Goal: Task Accomplishment & Management: Use online tool/utility

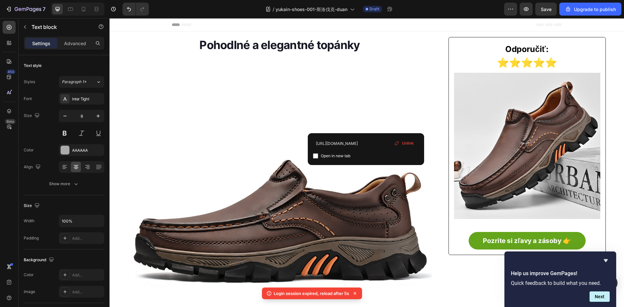
scroll to position [406, 0]
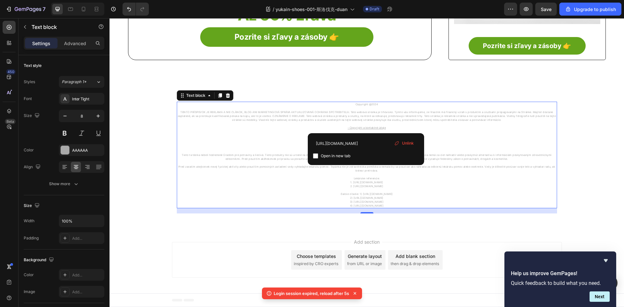
drag, startPoint x: 110, startPoint y: 18, endPoint x: 461, endPoint y: 66, distance: 354.1
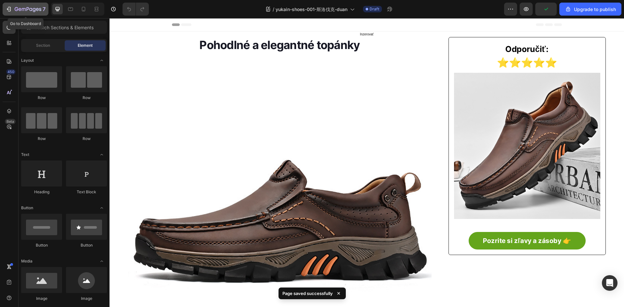
click at [20, 10] on icon "button" at bounding box center [28, 10] width 27 height 6
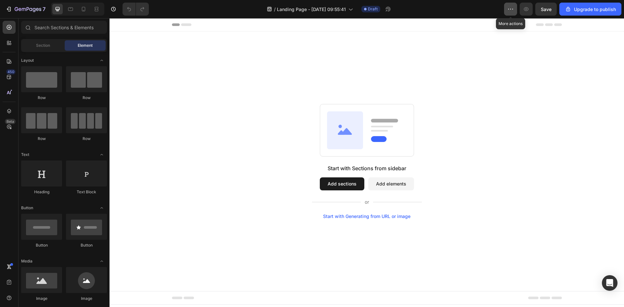
click at [515, 9] on button "button" at bounding box center [510, 9] width 13 height 13
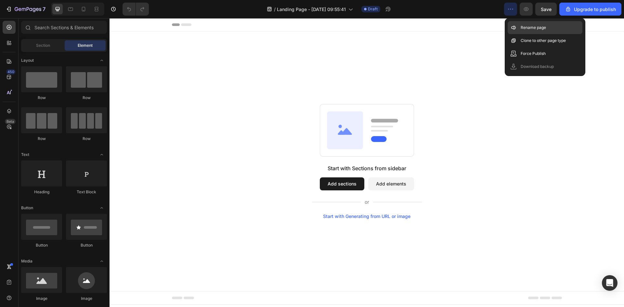
click at [523, 27] on p "Rename page" at bounding box center [533, 27] width 25 height 7
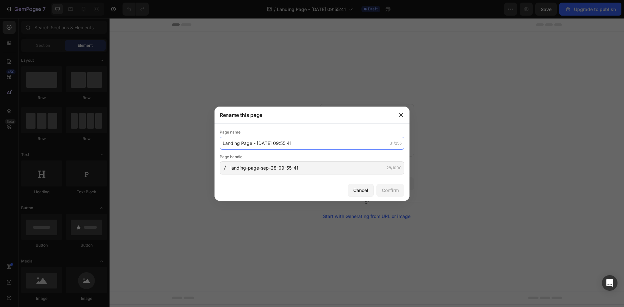
click at [312, 139] on input "Landing Page - Sep 28, 09:55:41" at bounding box center [312, 143] width 185 height 13
paste input "-葡萄牙-长文版1（sty-new）"
type input "-葡萄牙-长文版1（sty-new）"
click at [385, 189] on div "Confirm" at bounding box center [390, 190] width 17 height 7
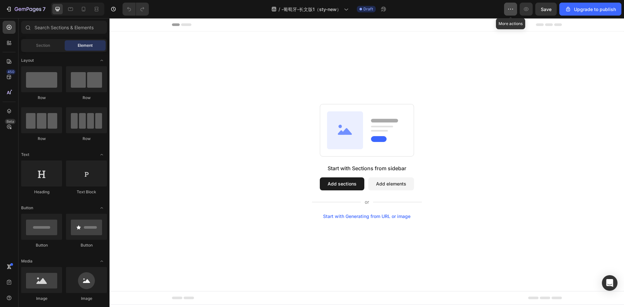
click at [515, 11] on button "button" at bounding box center [510, 9] width 13 height 13
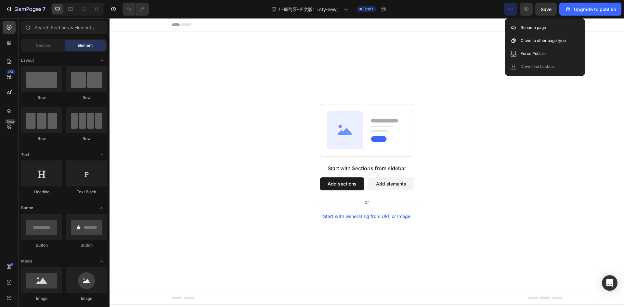
click at [484, 32] on div "Start with Sections from sidebar Add sections Add elements Start with Generatin…" at bounding box center [367, 162] width 515 height 260
click at [459, 41] on div "Start with Sections from sidebar Add sections Add elements Start with Generatin…" at bounding box center [367, 162] width 515 height 260
click at [513, 100] on div "Start with Sections from sidebar Add sections Add elements Start with Generatin…" at bounding box center [367, 162] width 515 height 260
click at [605, 69] on div "Start with Sections from sidebar Add sections Add elements Start with Generatin…" at bounding box center [367, 162] width 515 height 260
click at [593, 10] on div "Upgrade to publish" at bounding box center [590, 9] width 51 height 7
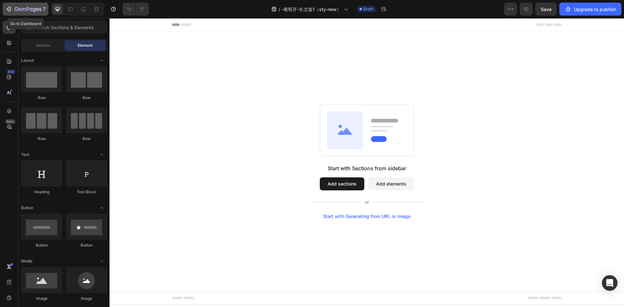
click at [20, 5] on button "7" at bounding box center [26, 9] width 46 height 13
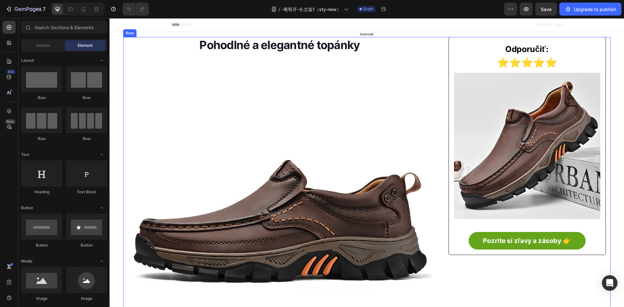
click at [440, 40] on div "Pohodlné a elegantné topánky Heading Image Spotrebitelia milujú módne topánky. …" at bounding box center [367, 251] width 488 height 429
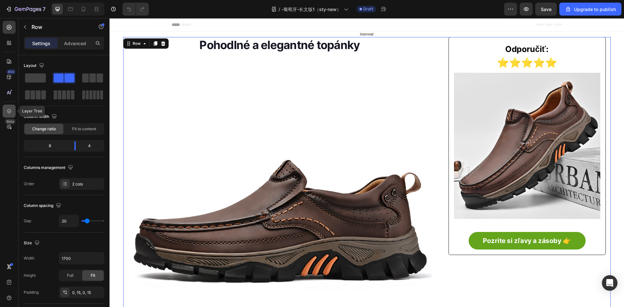
click at [9, 108] on icon at bounding box center [9, 111] width 7 height 7
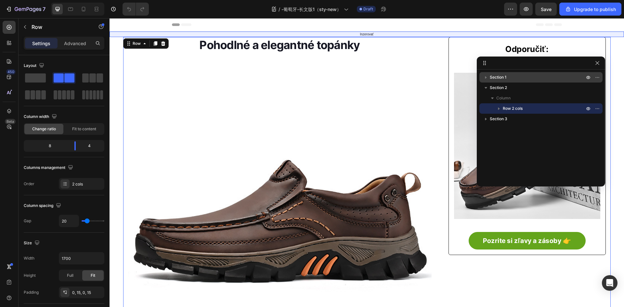
click at [509, 79] on p "Section 1" at bounding box center [538, 77] width 96 height 7
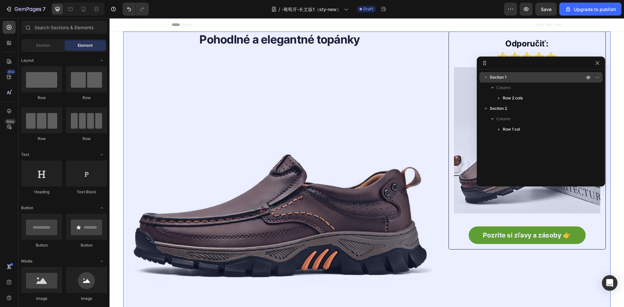
click at [503, 76] on span "Section 1" at bounding box center [498, 77] width 17 height 7
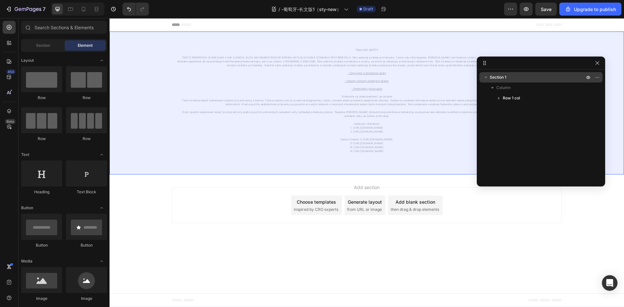
click at [536, 81] on div "Section 1" at bounding box center [541, 77] width 118 height 10
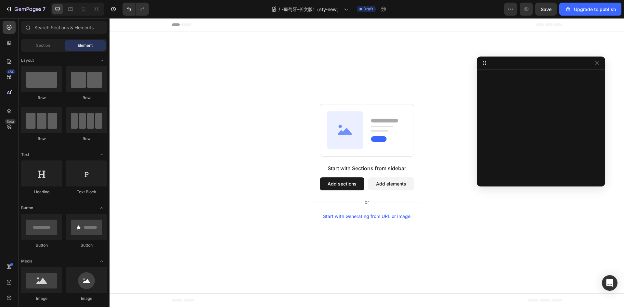
click at [372, 94] on div "Start with Sections from sidebar Add sections Add elements Start with Generatin…" at bounding box center [367, 162] width 515 height 260
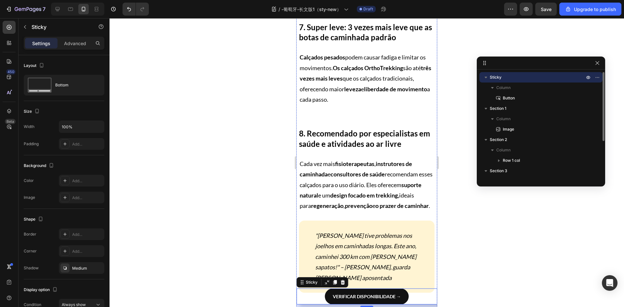
scroll to position [1232, 0]
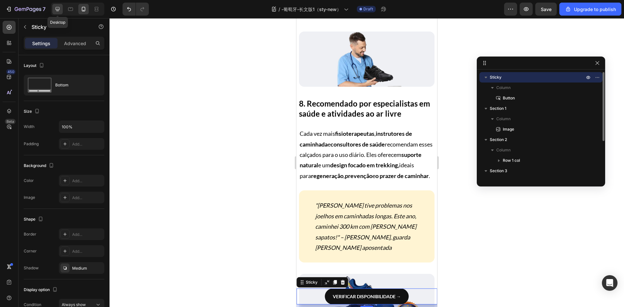
click at [57, 6] on div at bounding box center [57, 9] width 10 height 10
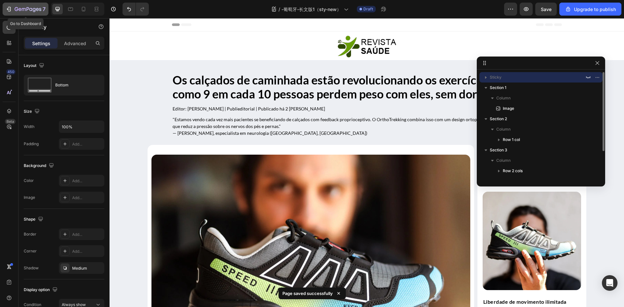
click at [9, 7] on icon "button" at bounding box center [9, 9] width 7 height 7
